Goal: Transaction & Acquisition: Purchase product/service

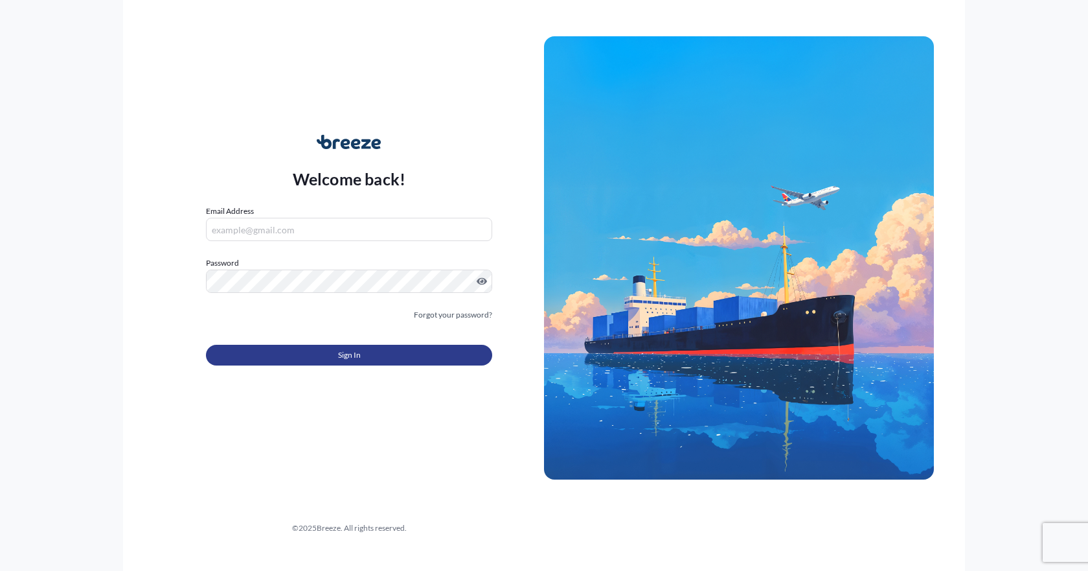
type input "[EMAIL_ADDRESS][DOMAIN_NAME]"
click at [306, 355] on button "Sign In" at bounding box center [349, 355] width 286 height 21
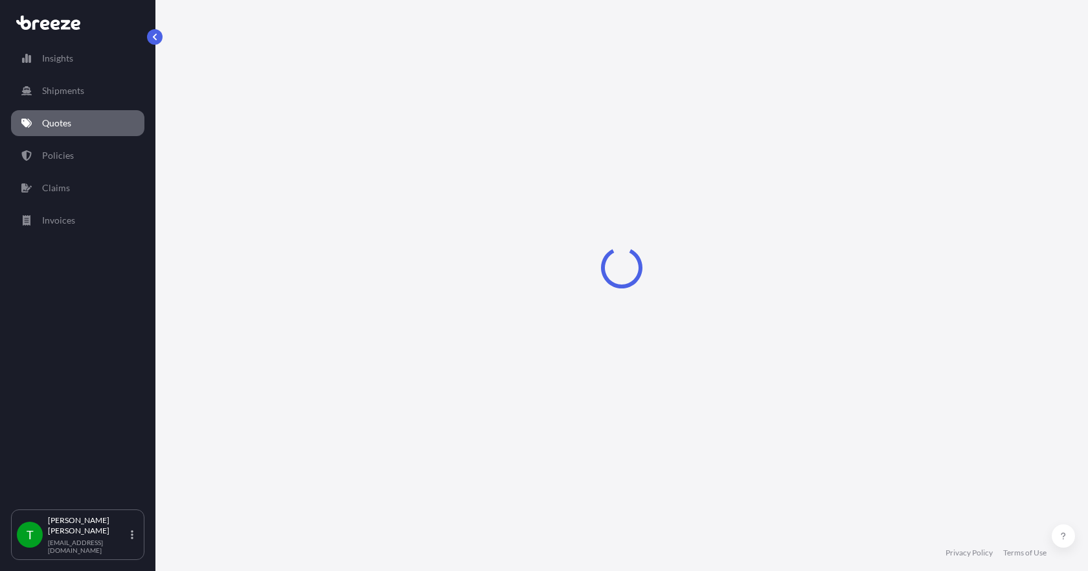
select select "Sea"
select select "1"
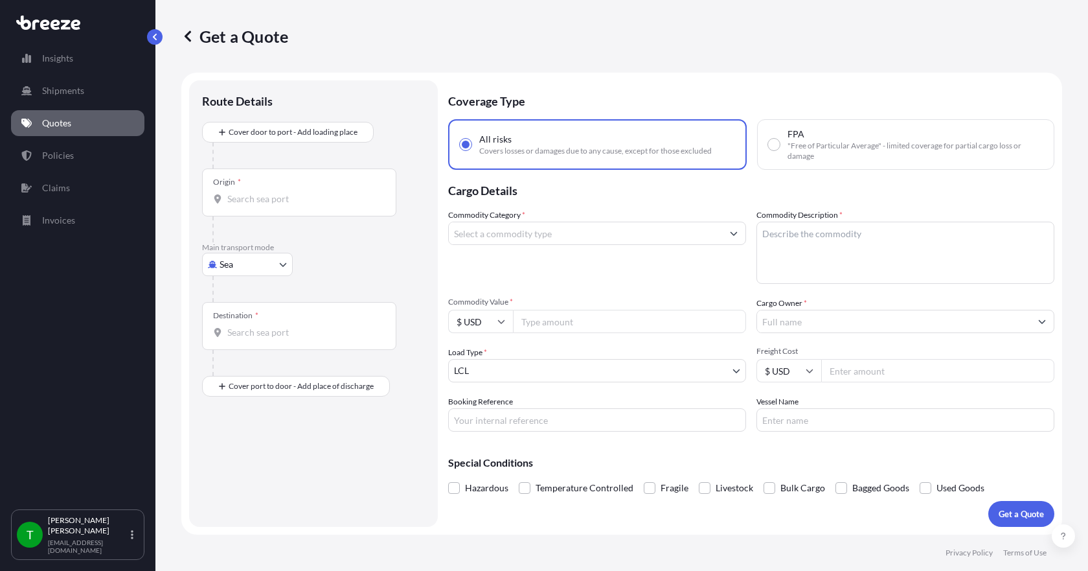
click at [251, 260] on body "Insights Shipments Quotes Policies Claims Invoices T [PERSON_NAME] [EMAIL_ADDRE…" at bounding box center [544, 285] width 1088 height 571
click at [236, 346] on span "Road" at bounding box center [237, 344] width 21 height 13
select select "Road"
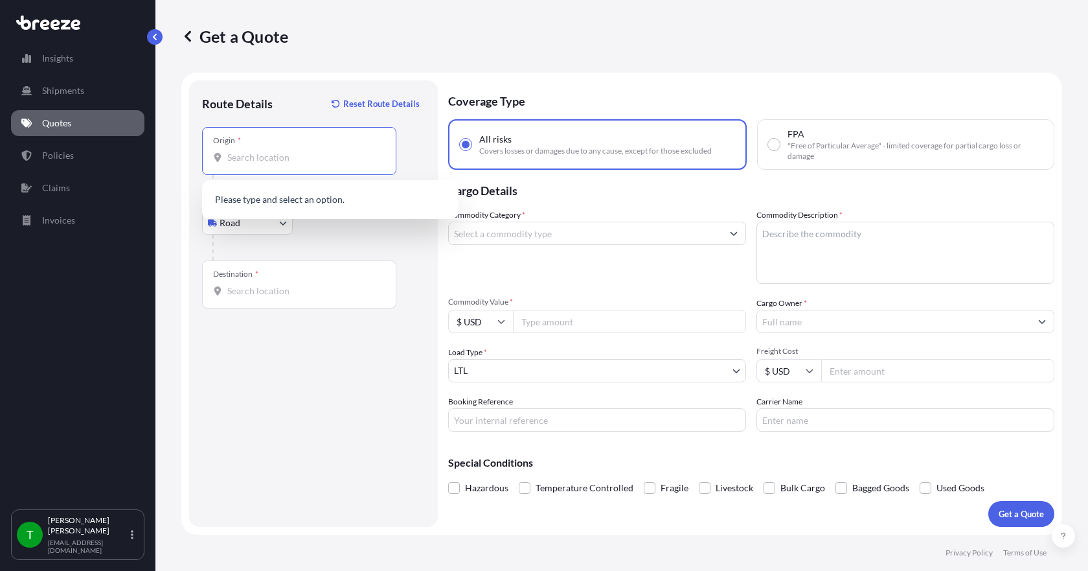
click at [249, 160] on input "Origin *" at bounding box center [303, 157] width 153 height 13
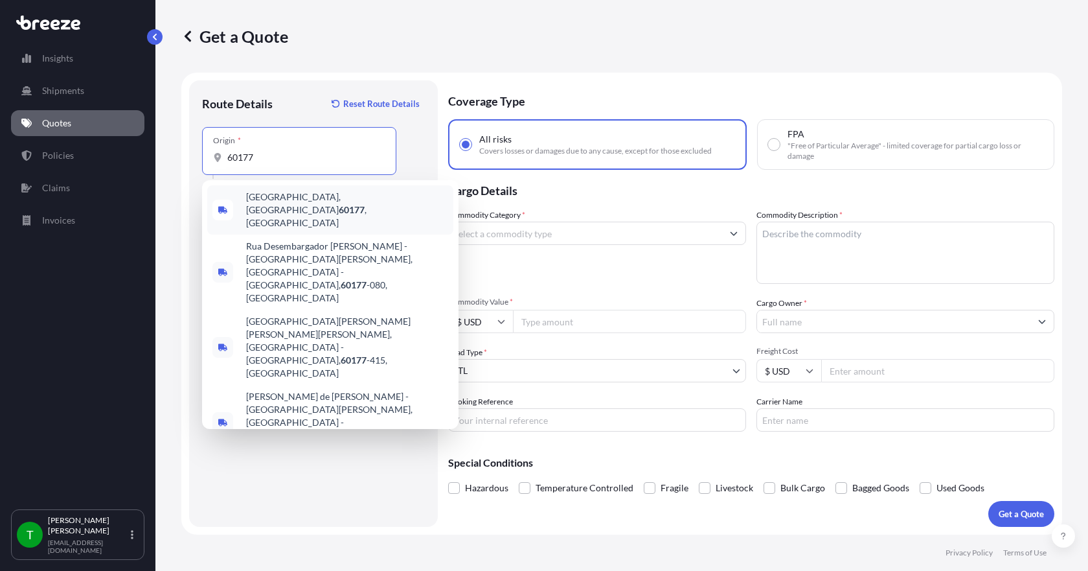
click at [271, 200] on span "[GEOGRAPHIC_DATA] , [GEOGRAPHIC_DATA]" at bounding box center [347, 209] width 202 height 39
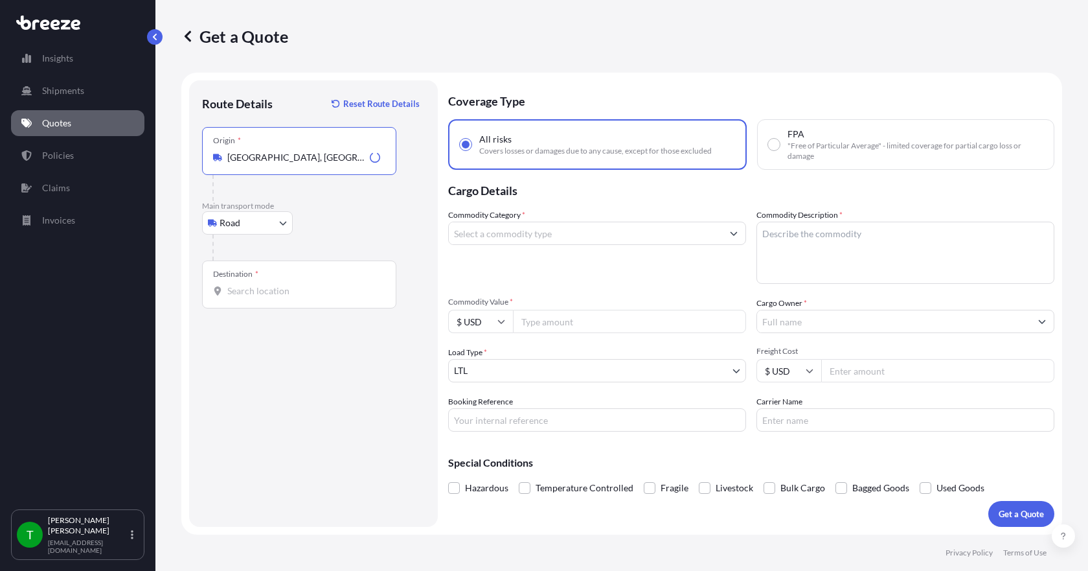
type input "[GEOGRAPHIC_DATA], [GEOGRAPHIC_DATA]"
click at [261, 299] on div "Destination *" at bounding box center [299, 284] width 194 height 48
click at [261, 297] on input "Destination *" at bounding box center [303, 290] width 153 height 13
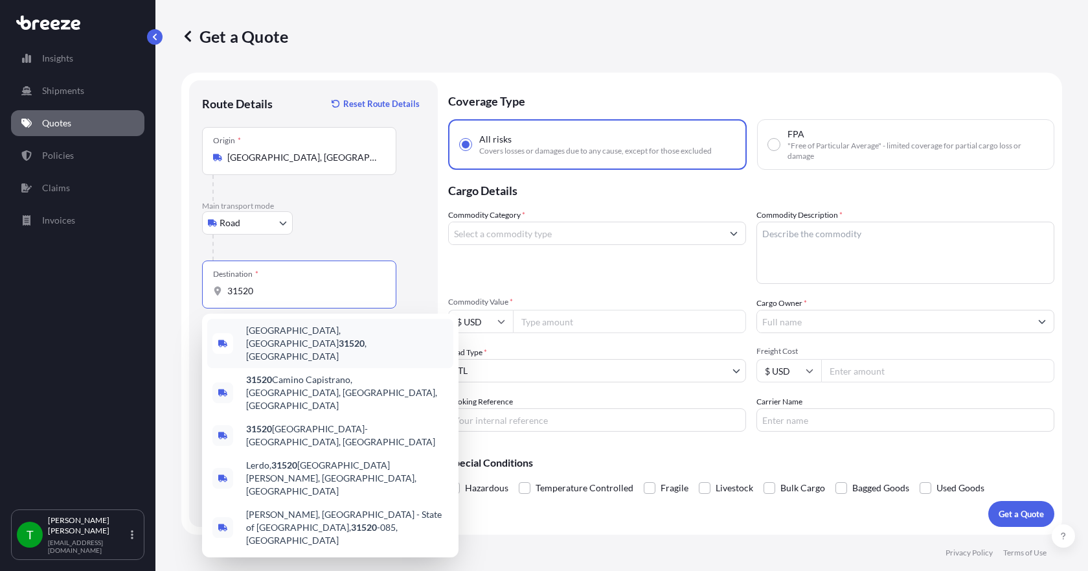
click at [276, 338] on span "[GEOGRAPHIC_DATA] , [GEOGRAPHIC_DATA]" at bounding box center [347, 343] width 202 height 39
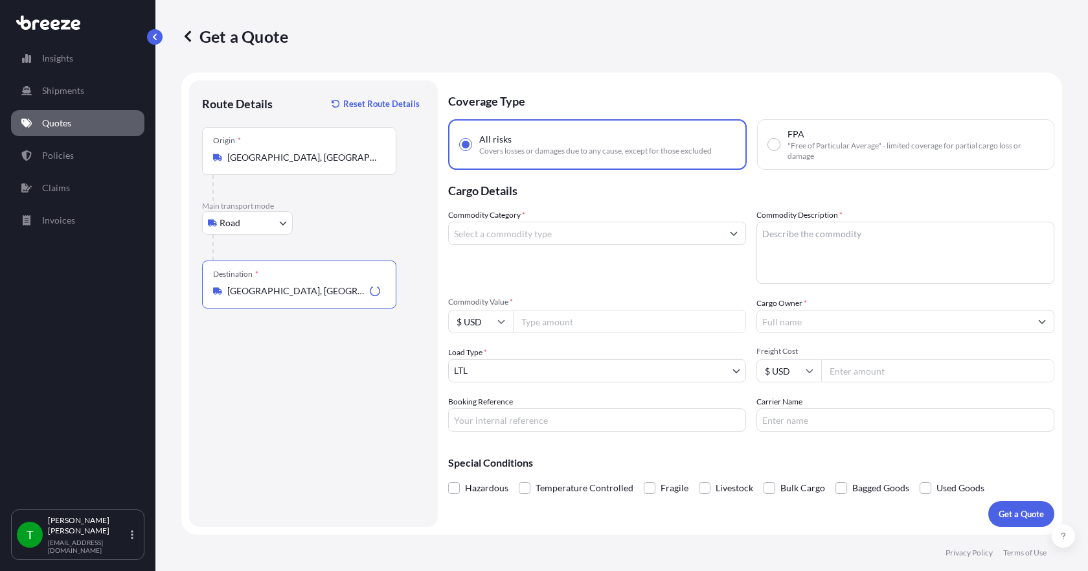
type input "[GEOGRAPHIC_DATA], [GEOGRAPHIC_DATA]"
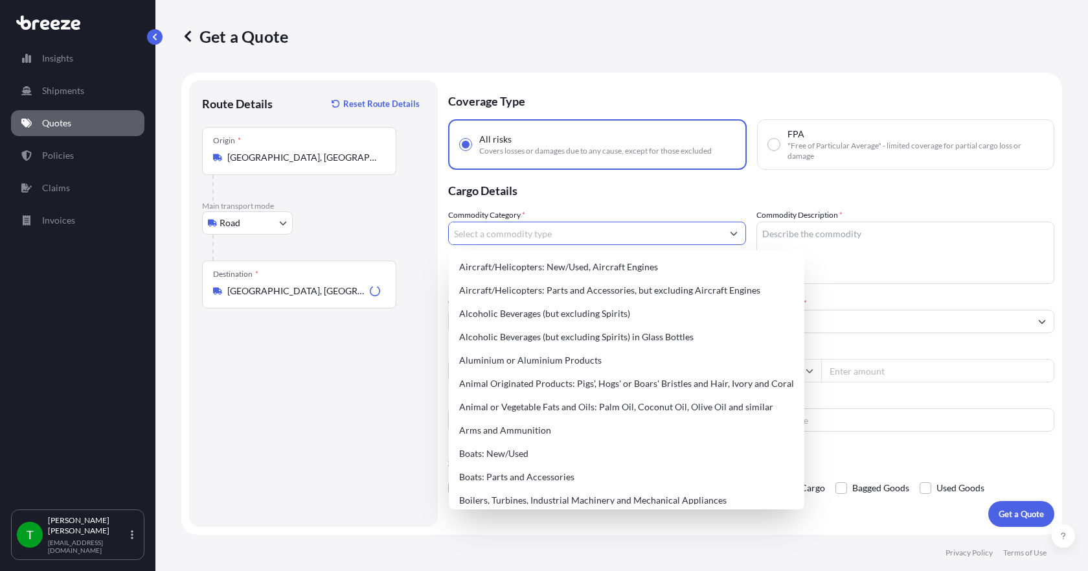
click at [531, 236] on input "Commodity Category *" at bounding box center [585, 233] width 273 height 23
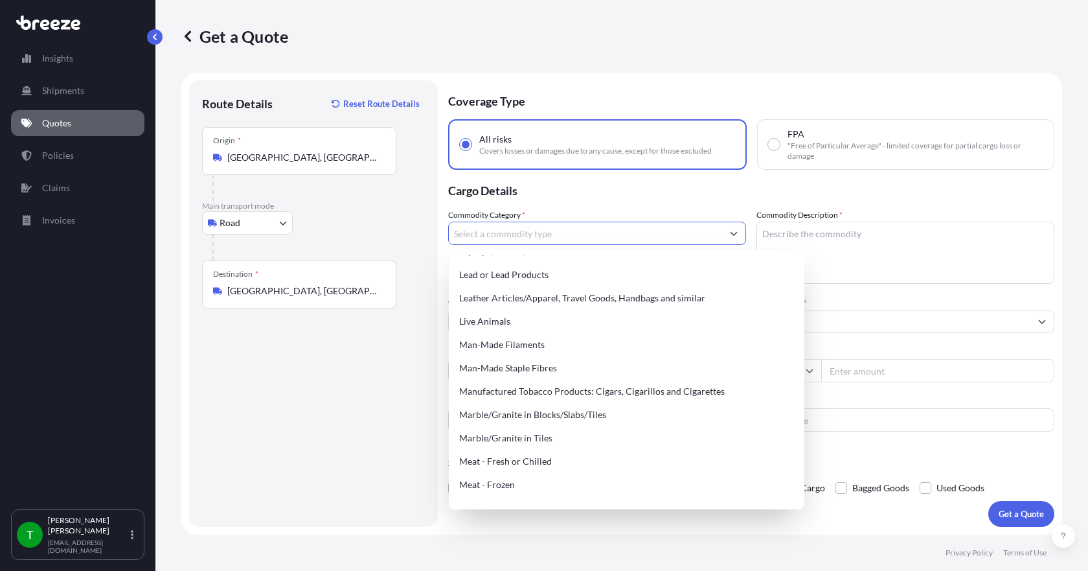
scroll to position [1684, 0]
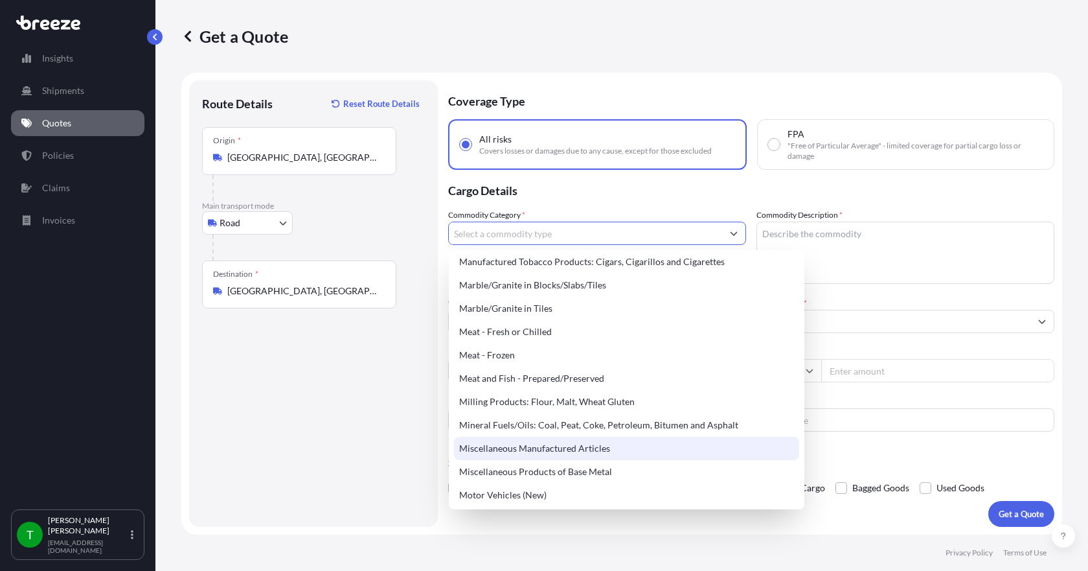
click at [553, 445] on div "Miscellaneous Manufactured Articles" at bounding box center [626, 448] width 345 height 23
type input "Miscellaneous Manufactured Articles"
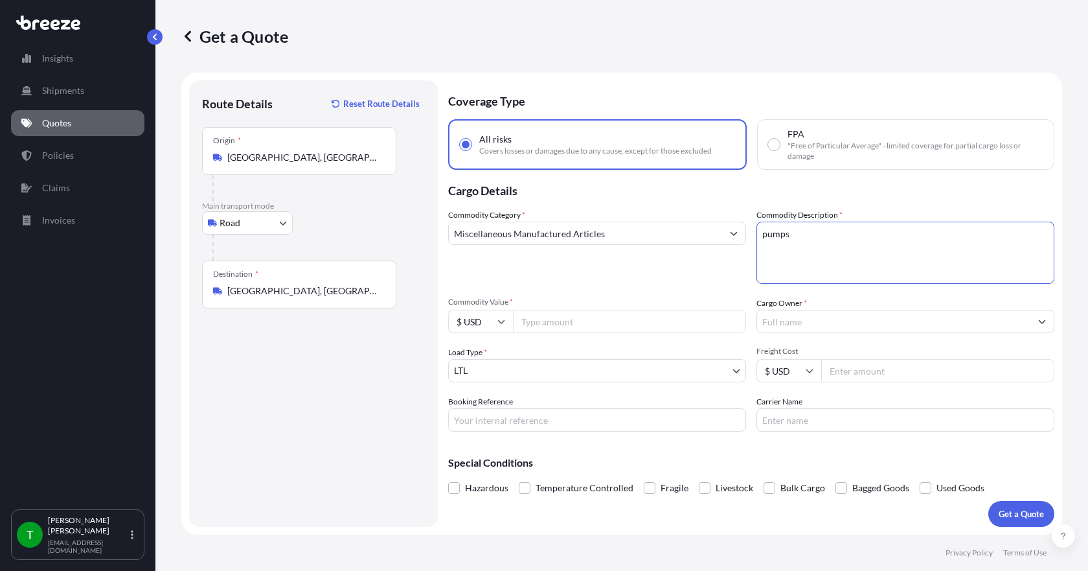
type textarea "pumps"
type input "3000.00"
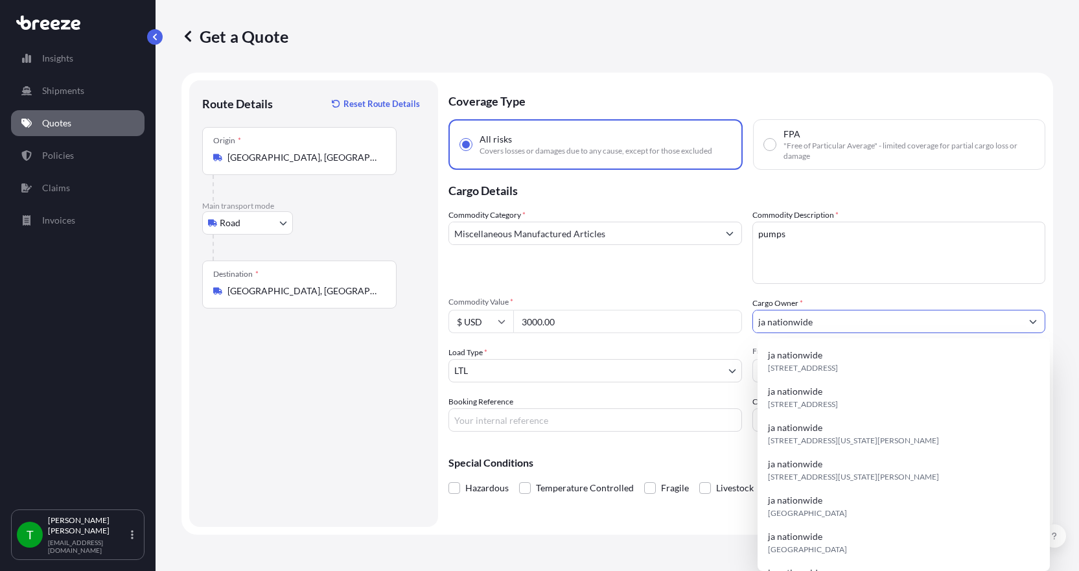
type input "ja nationwide"
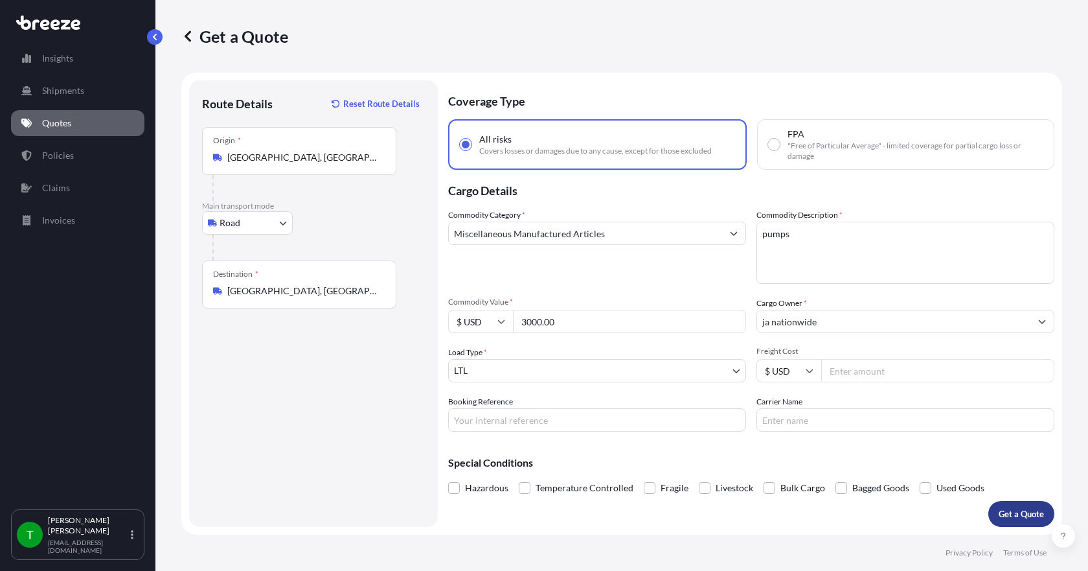
click at [1024, 514] on p "Get a Quote" at bounding box center [1021, 513] width 45 height 13
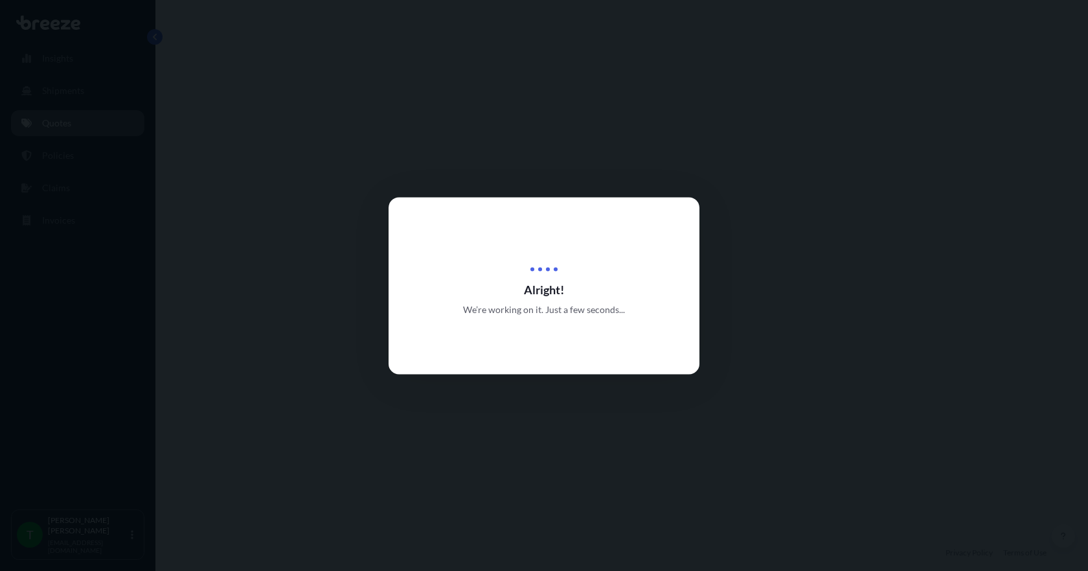
select select "Road"
select select "1"
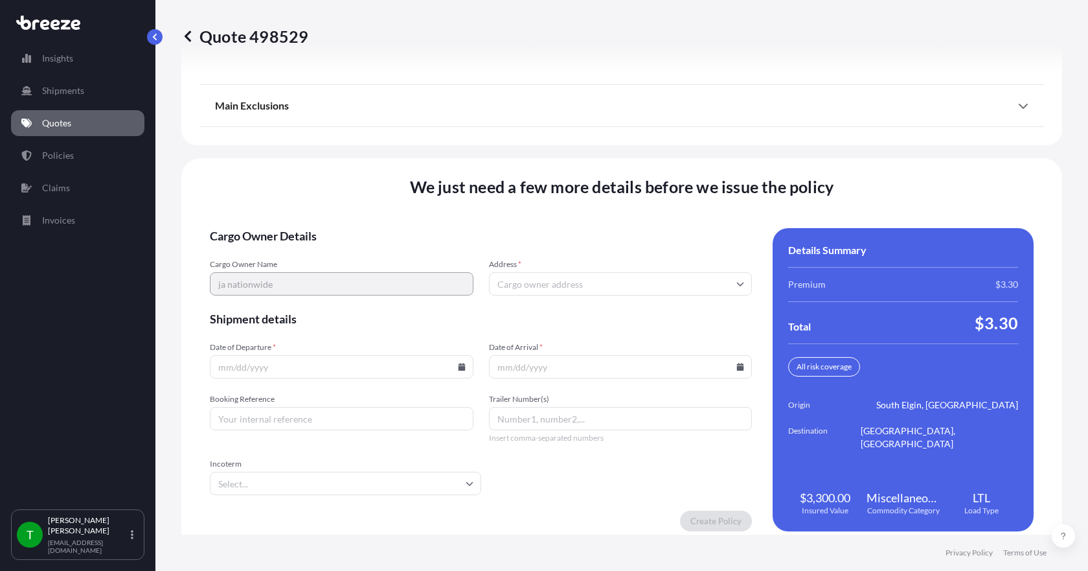
scroll to position [1697, 0]
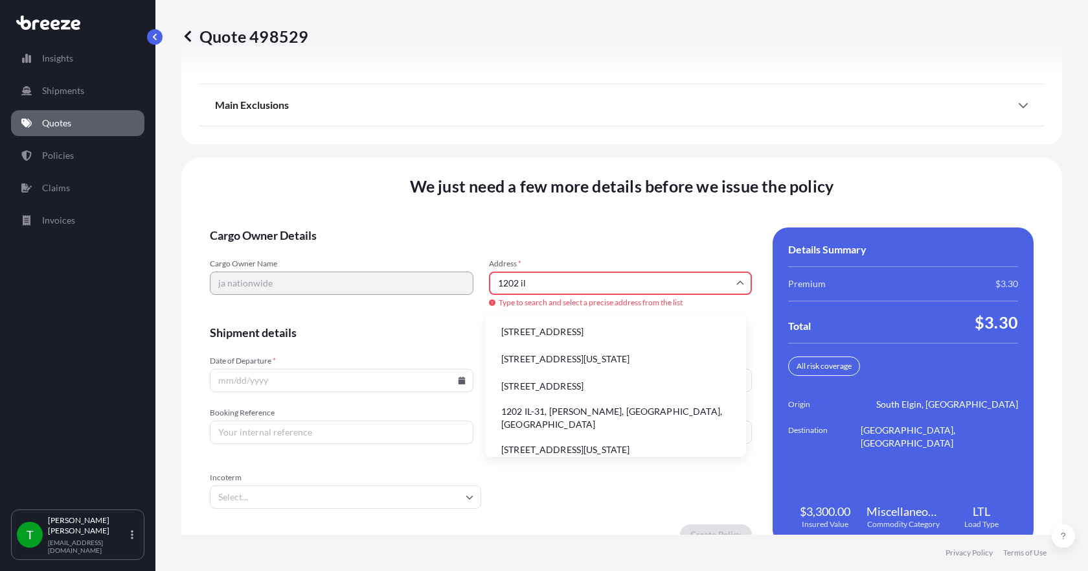
click at [529, 411] on li "1202 IL-31, [PERSON_NAME], [GEOGRAPHIC_DATA], [GEOGRAPHIC_DATA]" at bounding box center [616, 418] width 250 height 34
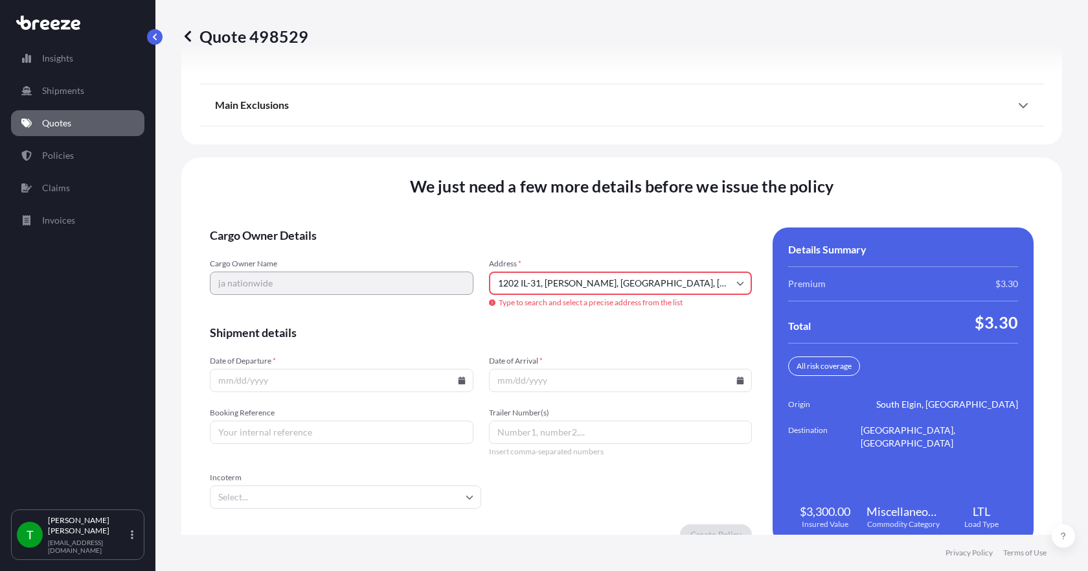
type input "[STREET_ADDRESS][PERSON_NAME]"
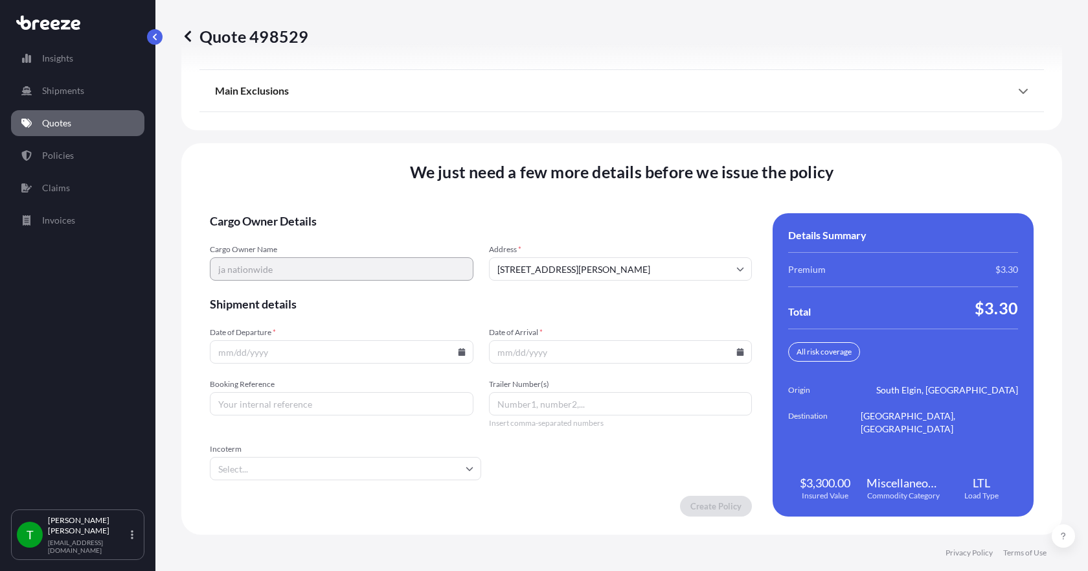
click at [459, 354] on icon at bounding box center [461, 352] width 7 height 8
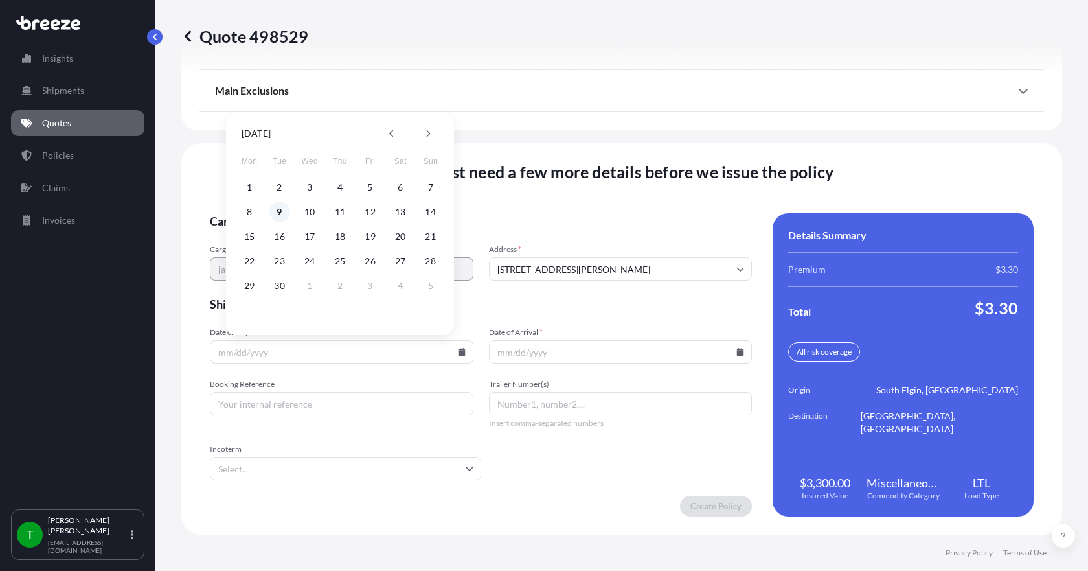
click at [280, 210] on button "9" at bounding box center [279, 211] width 21 height 21
type input "[DATE]"
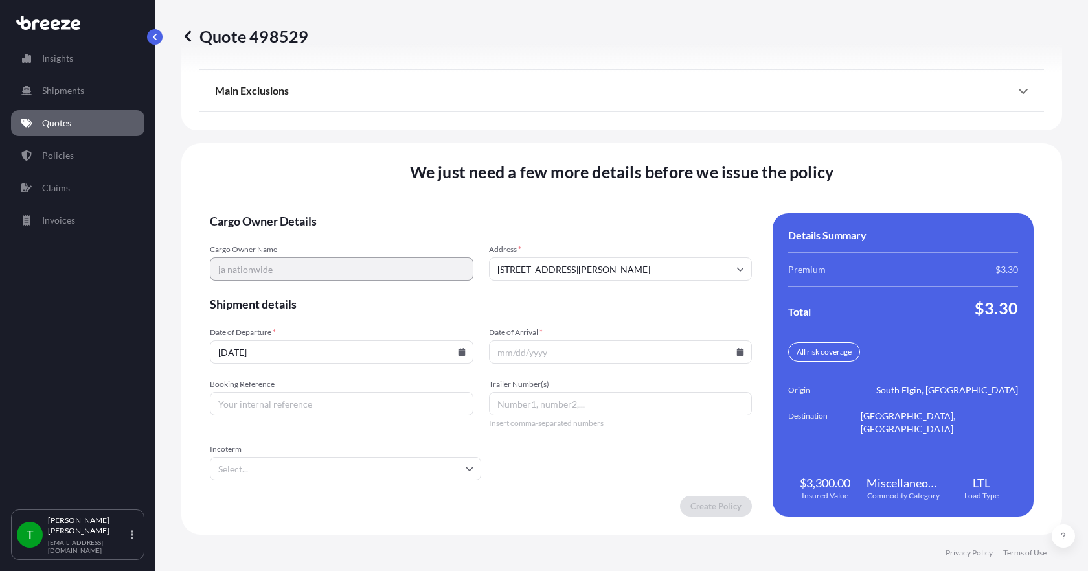
click at [737, 351] on icon at bounding box center [741, 352] width 8 height 8
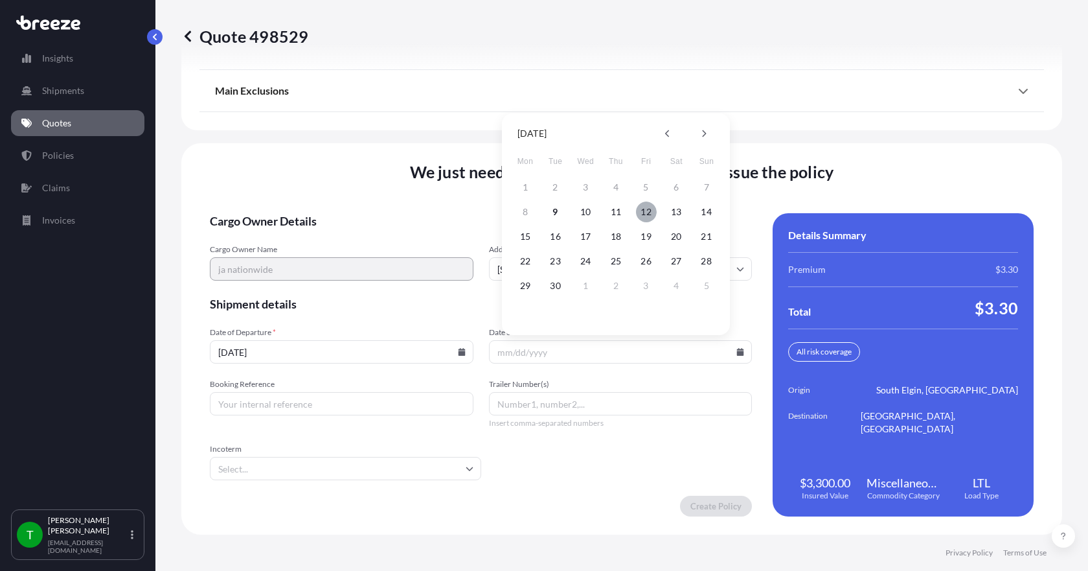
click at [647, 212] on button "12" at bounding box center [646, 211] width 21 height 21
type input "[DATE]"
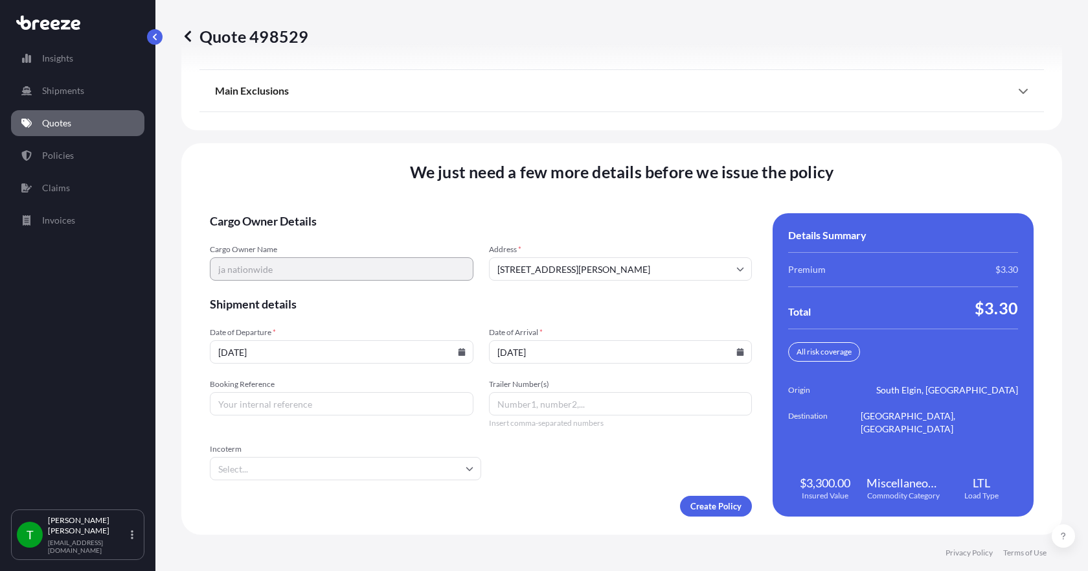
click at [337, 407] on input "Booking Reference" at bounding box center [342, 403] width 264 height 23
type input "349219"
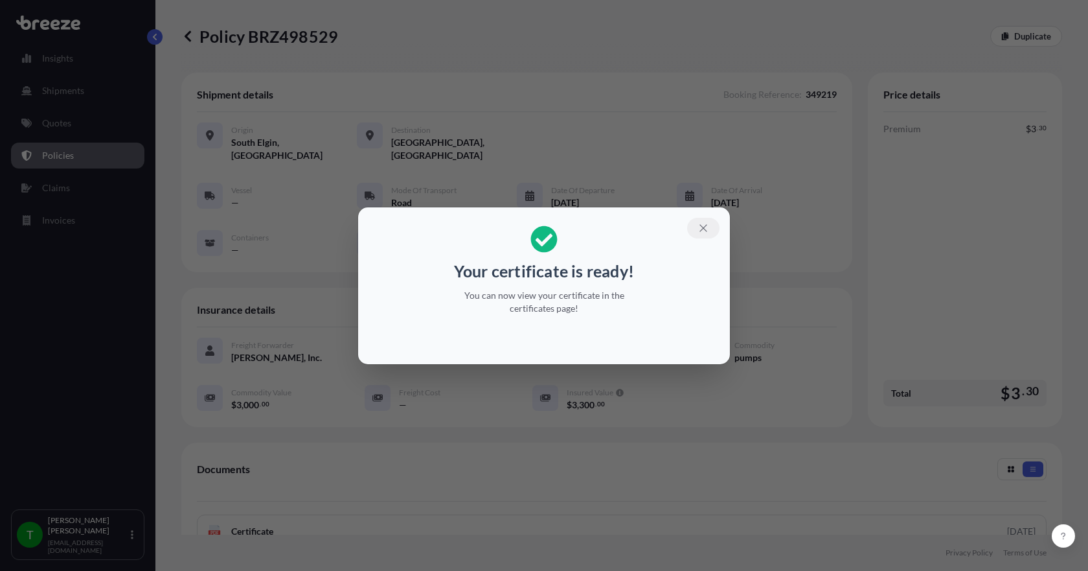
click at [709, 227] on icon "button" at bounding box center [704, 228] width 12 height 12
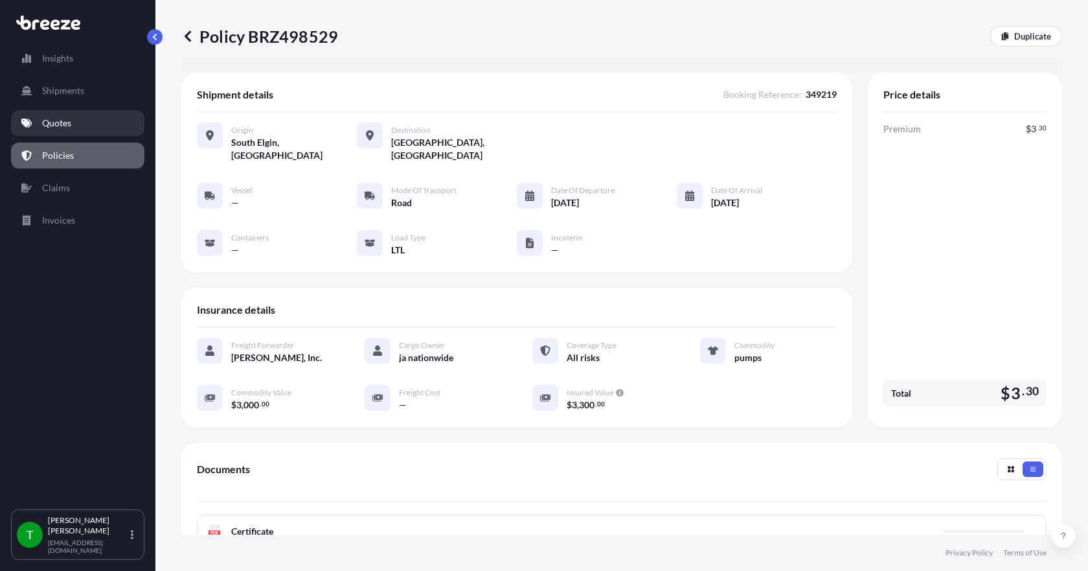
click at [68, 118] on p "Quotes" at bounding box center [56, 123] width 29 height 13
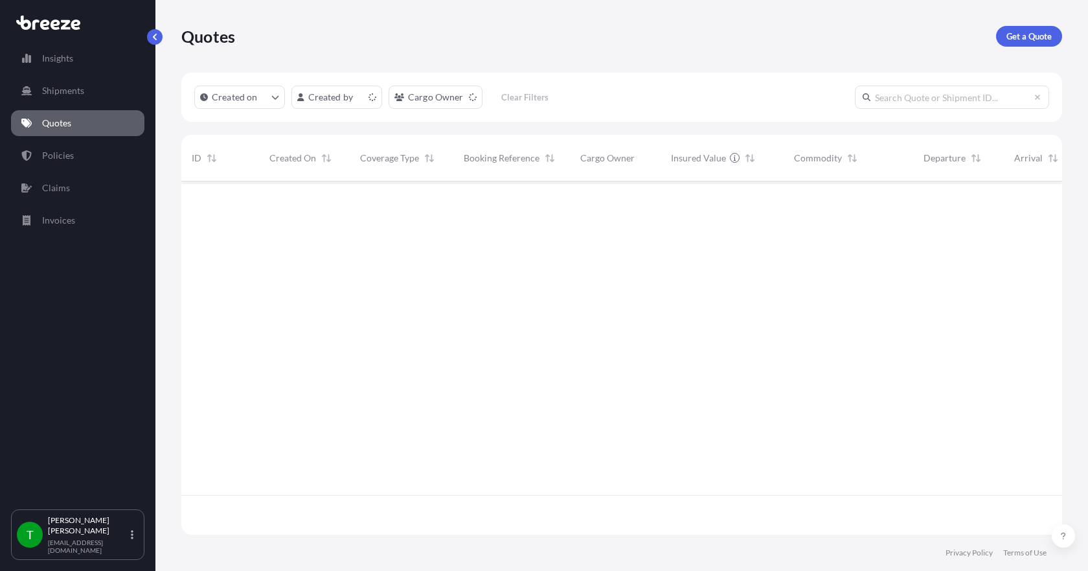
scroll to position [350, 871]
click at [1014, 36] on p "Get a Quote" at bounding box center [1029, 36] width 45 height 13
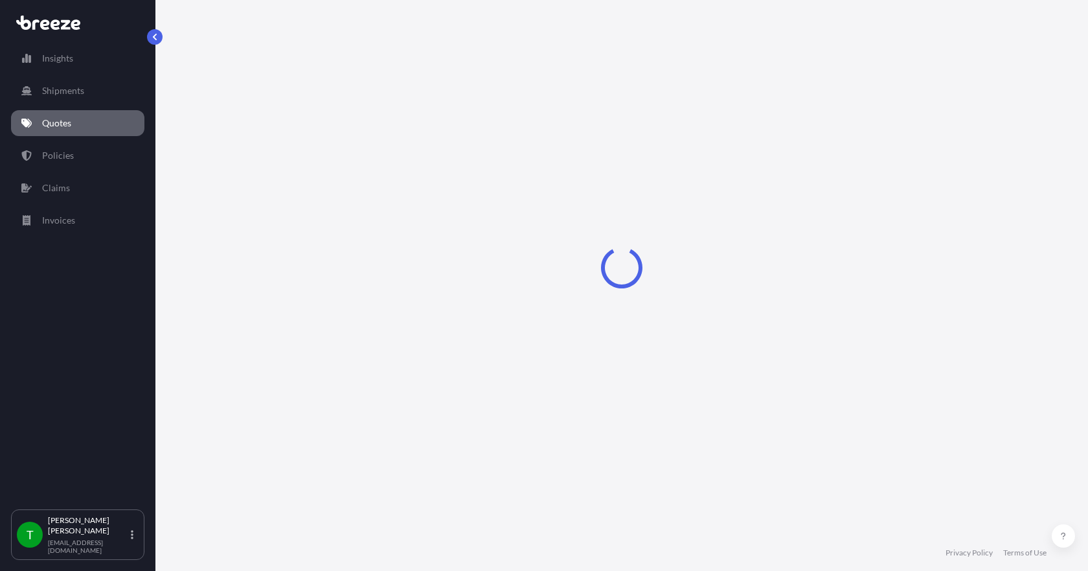
select select "Sea"
select select "1"
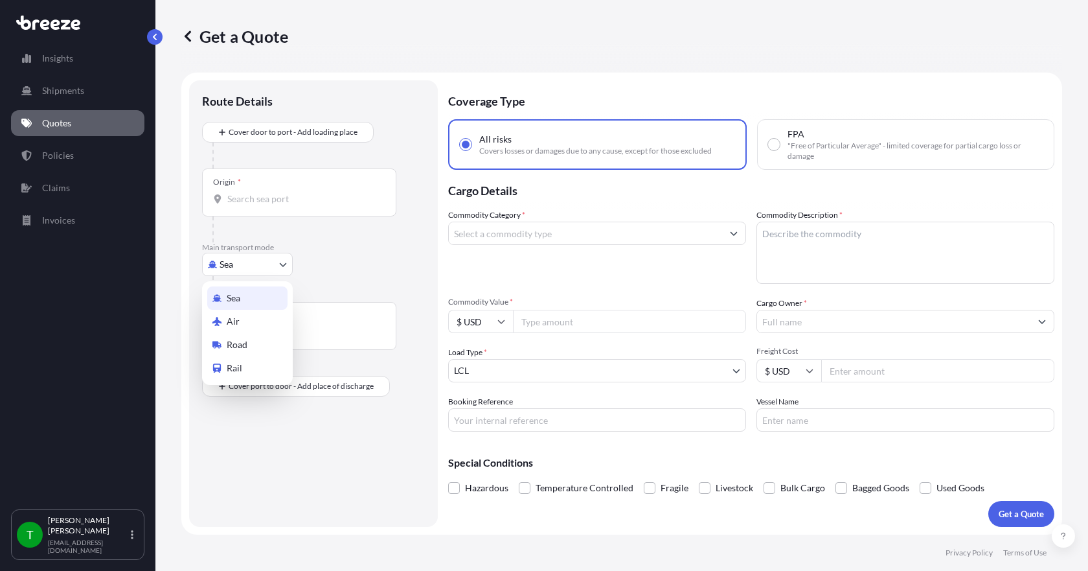
click at [277, 264] on body "Insights Shipments Quotes Policies Claims Invoices T [PERSON_NAME] [EMAIL_ADDRE…" at bounding box center [544, 285] width 1088 height 571
click at [247, 346] on span "Road" at bounding box center [237, 344] width 21 height 13
select select "Road"
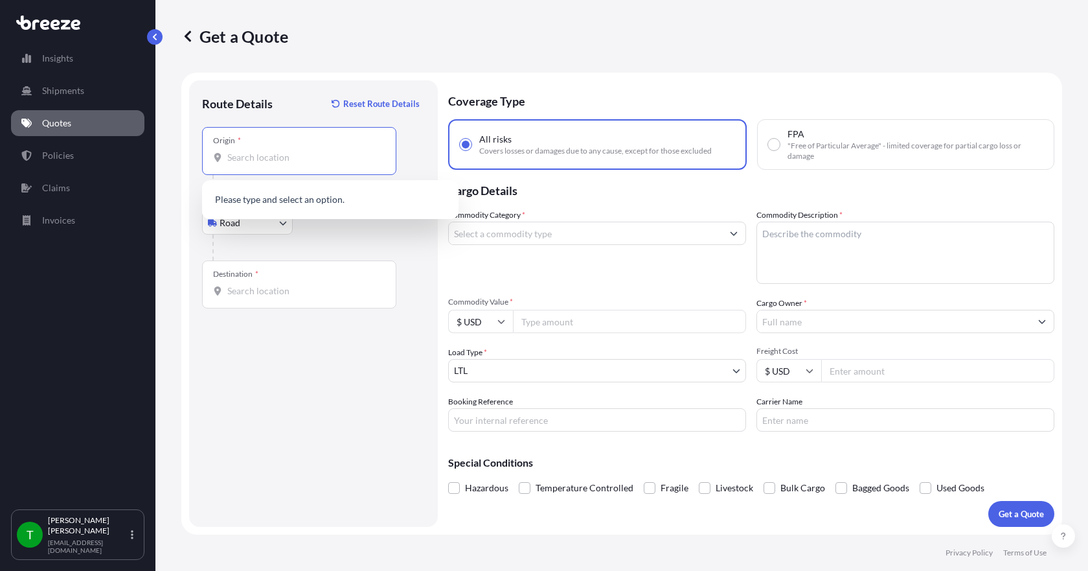
click at [251, 158] on input "Origin *" at bounding box center [303, 157] width 153 height 13
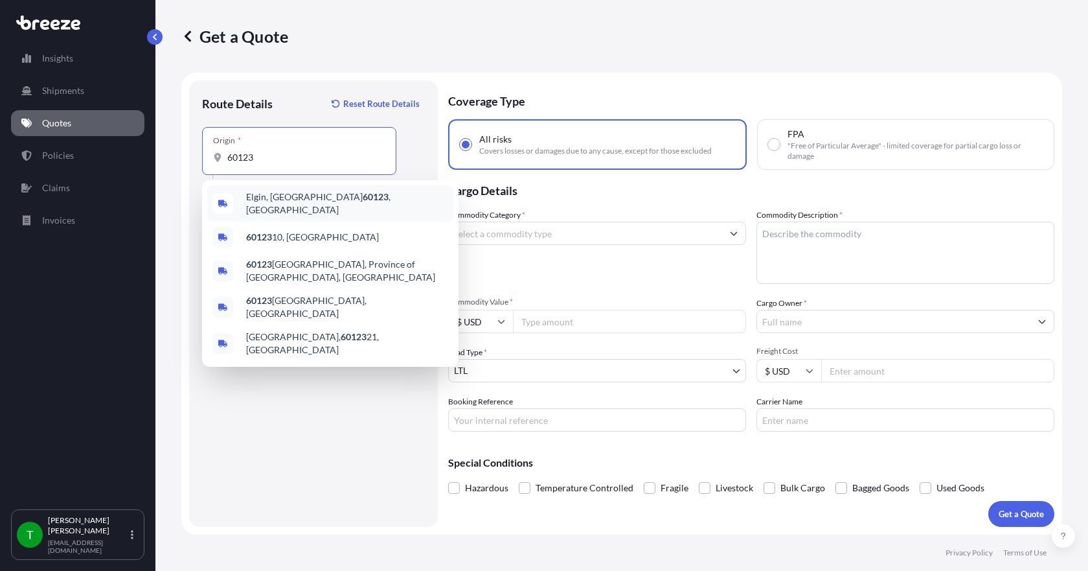
click at [258, 198] on span "Elgin, IL 60123 , [GEOGRAPHIC_DATA]" at bounding box center [347, 203] width 202 height 26
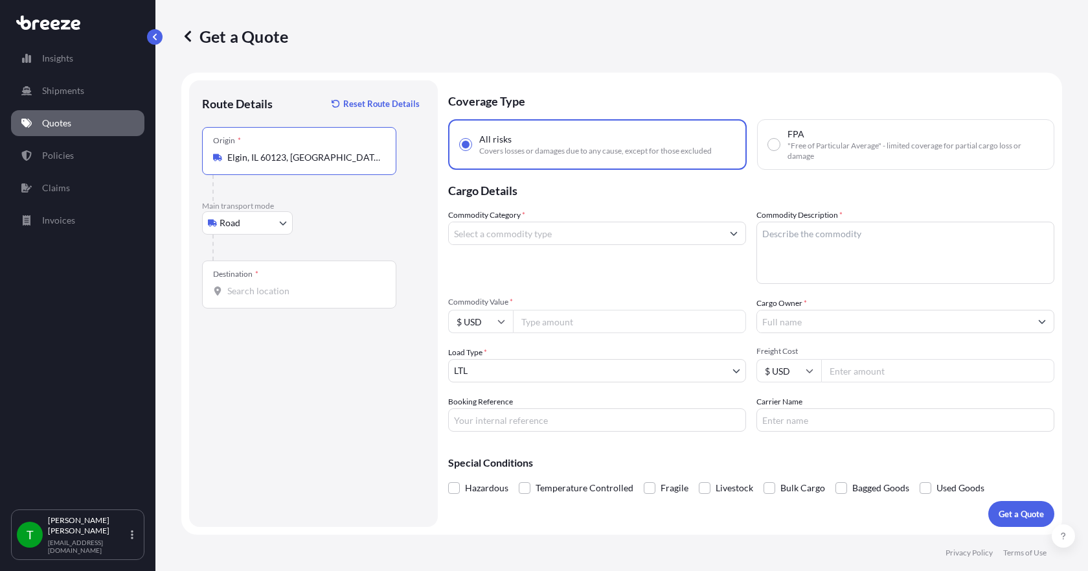
type input "Elgin, IL 60123, [GEOGRAPHIC_DATA]"
click at [235, 286] on input "Destination *" at bounding box center [303, 290] width 153 height 13
type input "Savanna, IL 61074, [GEOGRAPHIC_DATA]"
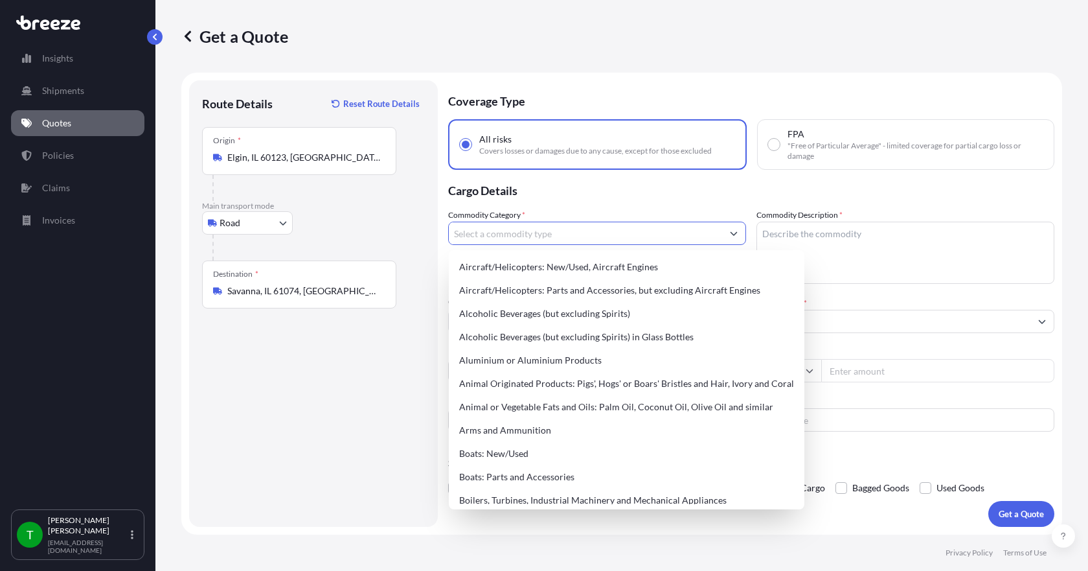
click at [581, 238] on input "Commodity Category *" at bounding box center [585, 233] width 273 height 23
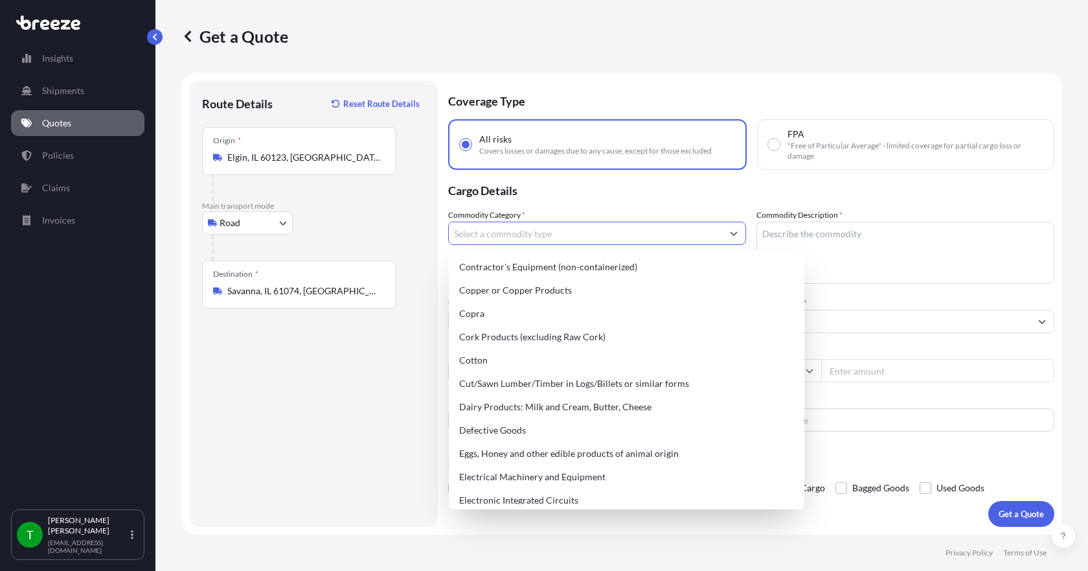
scroll to position [713, 0]
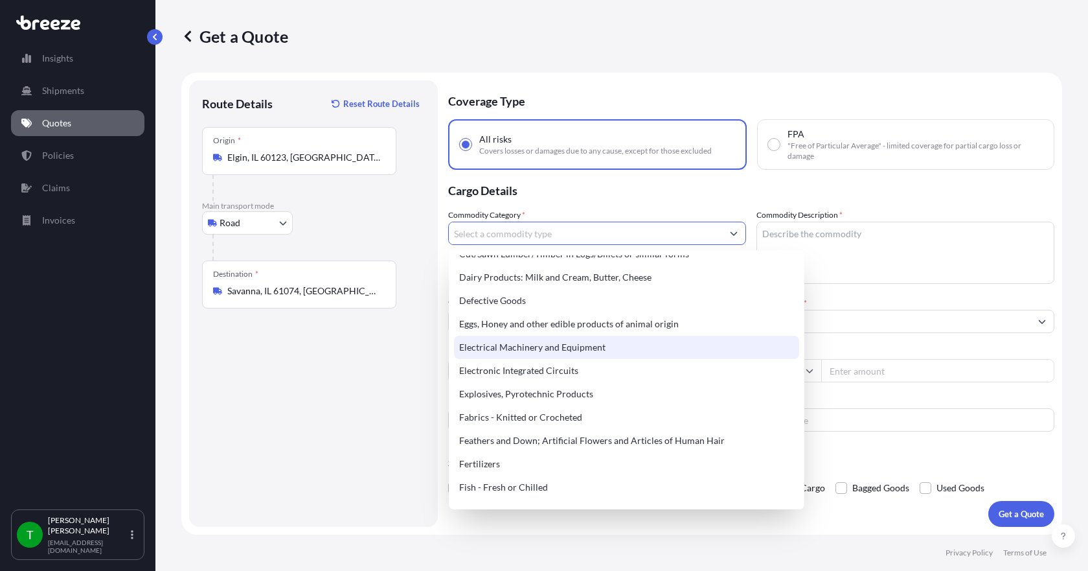
click at [549, 350] on div "Electrical Machinery and Equipment" at bounding box center [626, 347] width 345 height 23
type input "Electrical Machinery and Equipment"
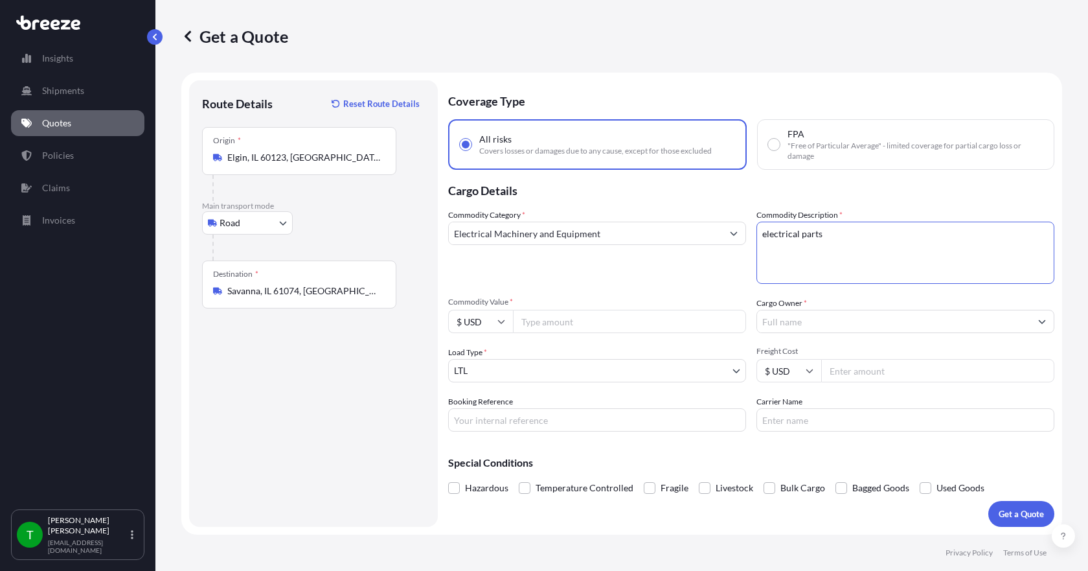
type textarea "electrical parts"
type input "5000.00"
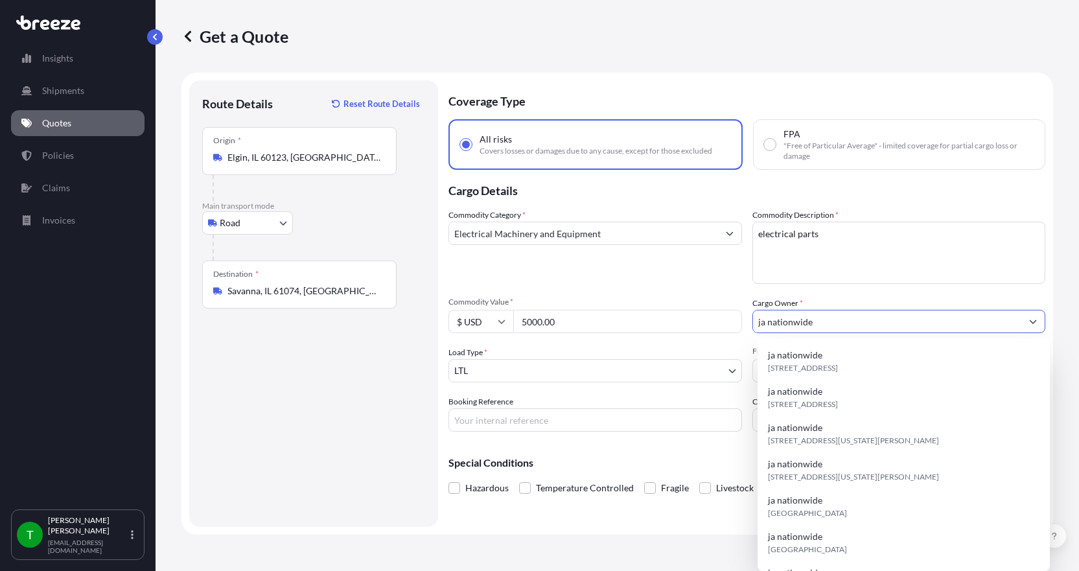
type input "ja nationwide"
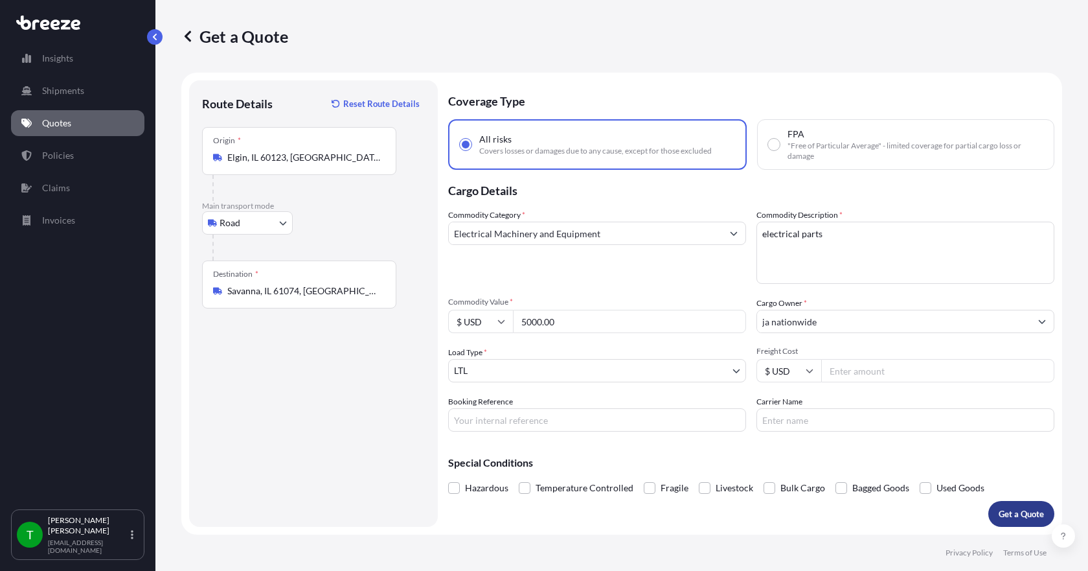
click at [1022, 517] on p "Get a Quote" at bounding box center [1021, 513] width 45 height 13
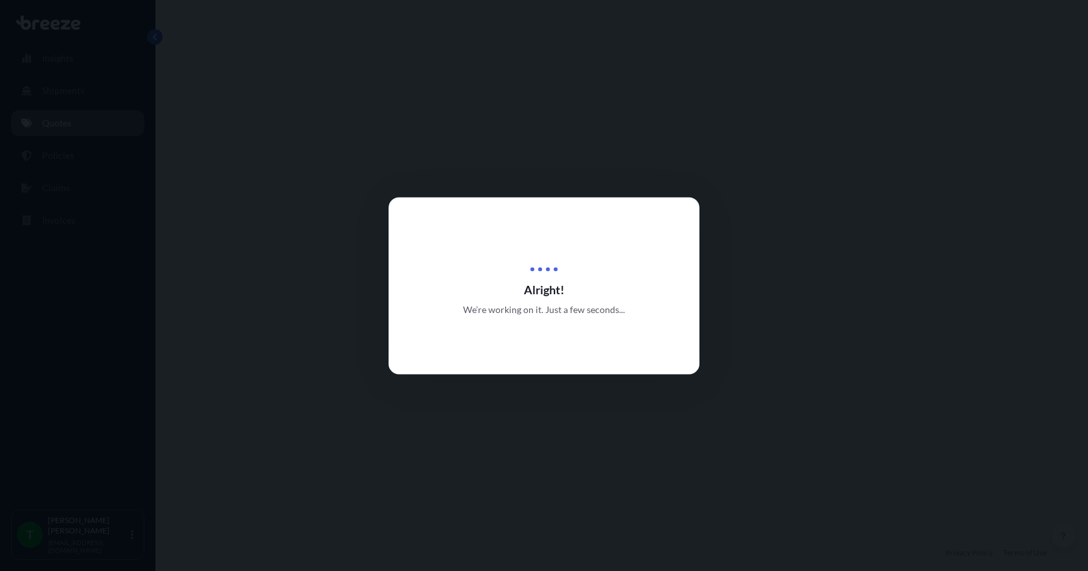
select select "Road"
select select "1"
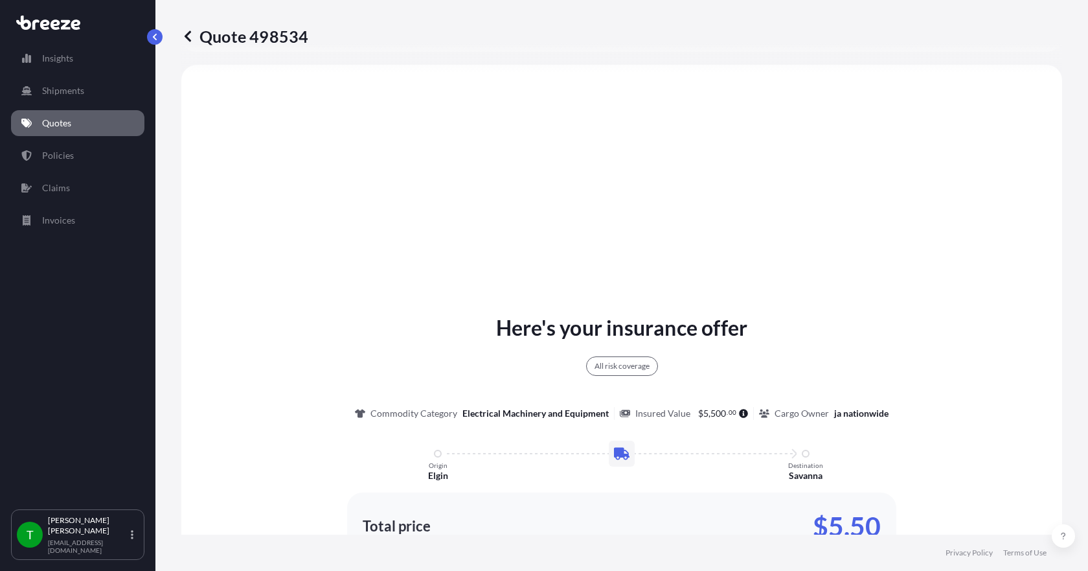
scroll to position [609, 0]
